Goal: Navigation & Orientation: Find specific page/section

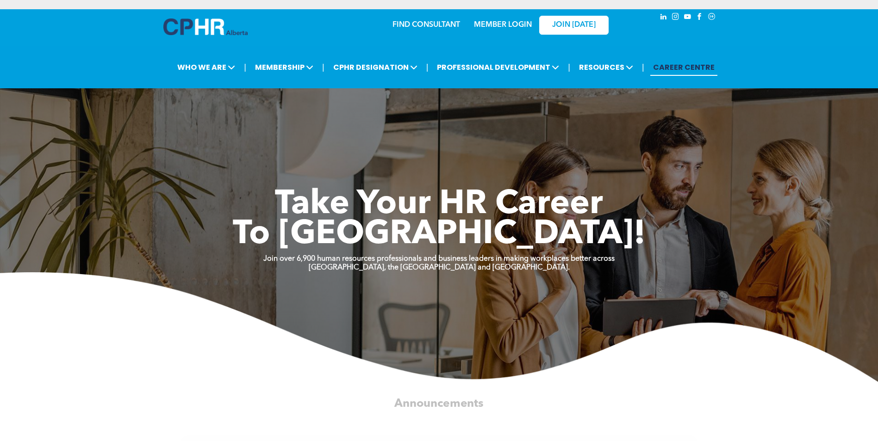
click at [505, 22] on link "MEMBER LOGIN" at bounding box center [503, 24] width 58 height 7
click at [481, 25] on link "MEMBER LOGIN" at bounding box center [503, 24] width 58 height 7
click at [571, 29] on span "JOIN [DATE]" at bounding box center [573, 25] width 43 height 9
click at [492, 21] on link "MEMBER LOGIN" at bounding box center [503, 24] width 58 height 7
